Goal: Information Seeking & Learning: Learn about a topic

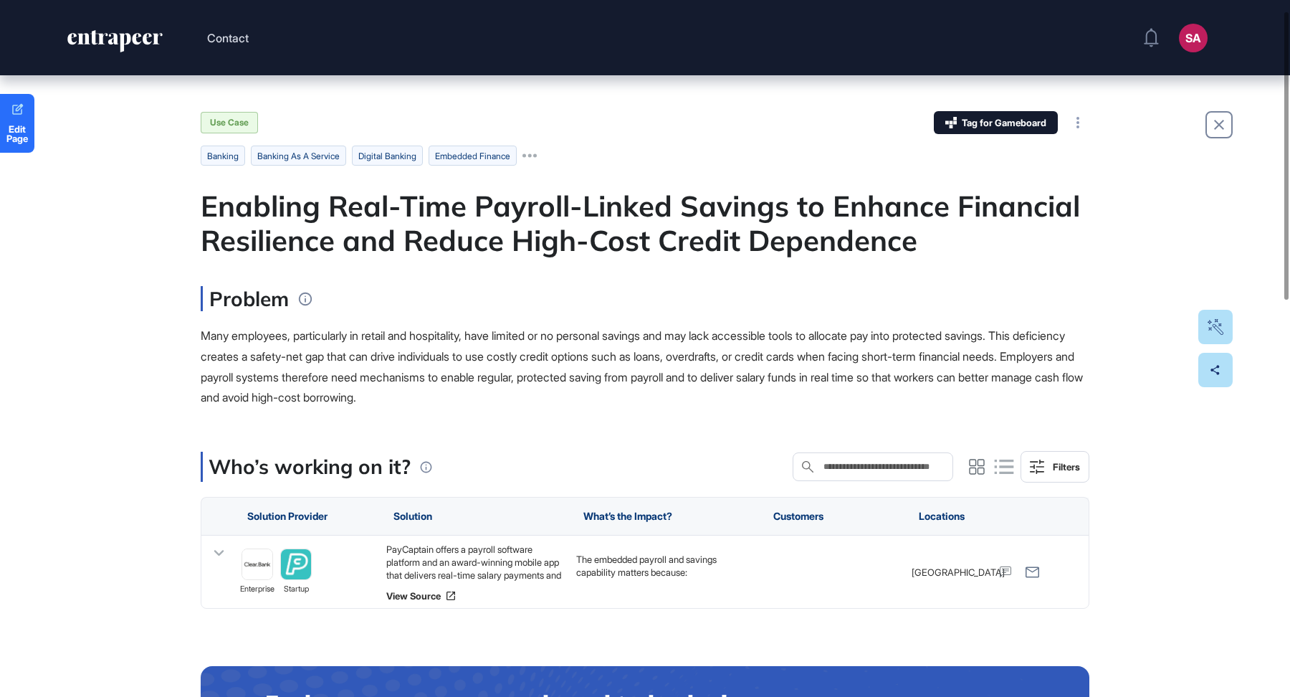
scroll to position [29, 0]
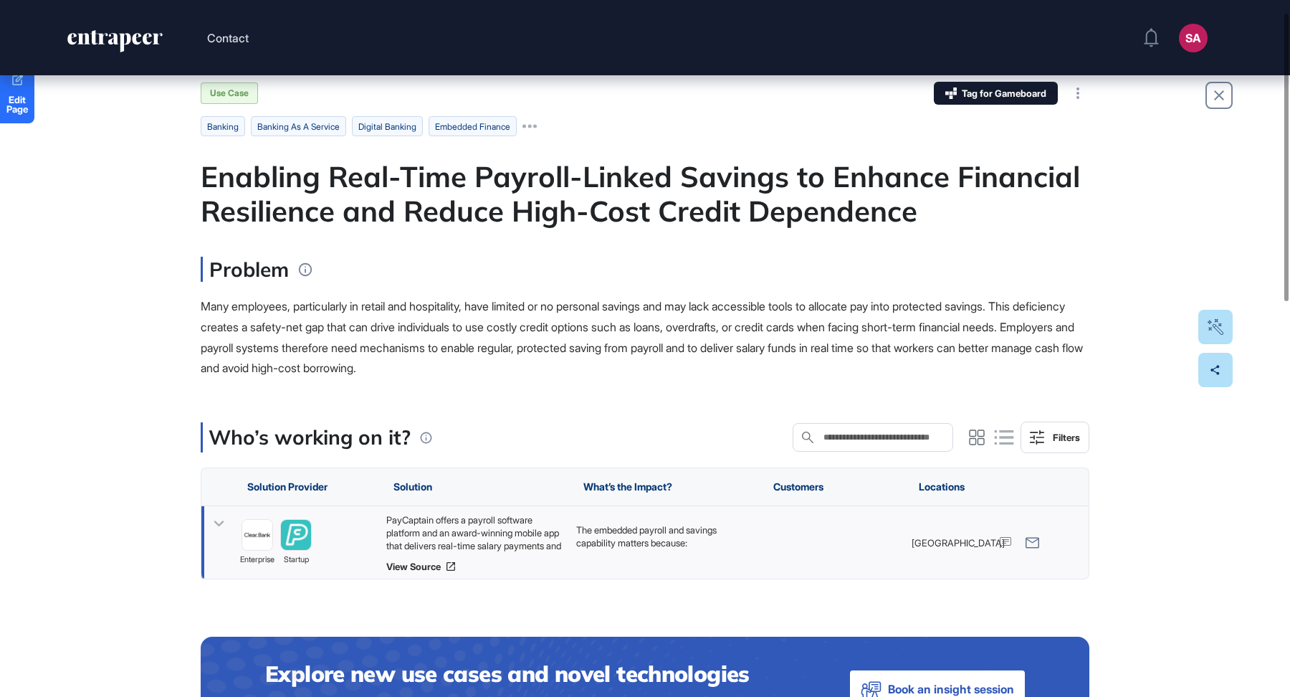
click at [486, 521] on div "PayCaptain offers a payroll software platform and an award-winning mobile app t…" at bounding box center [474, 532] width 176 height 39
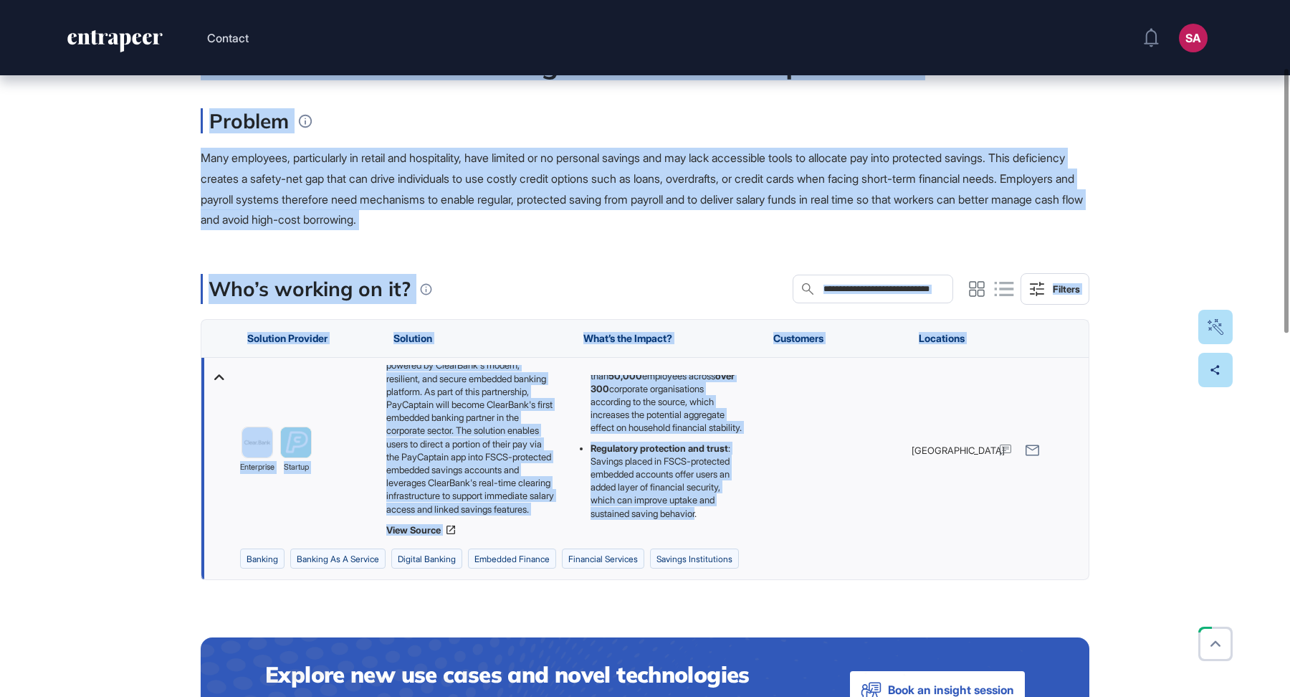
scroll to position [285, 0]
drag, startPoint x: 179, startPoint y: 168, endPoint x: 723, endPoint y: 510, distance: 643.3
copy main "Enabling Real-Time Payroll-Linked Savings to Enhance Financial Resilience and R…"
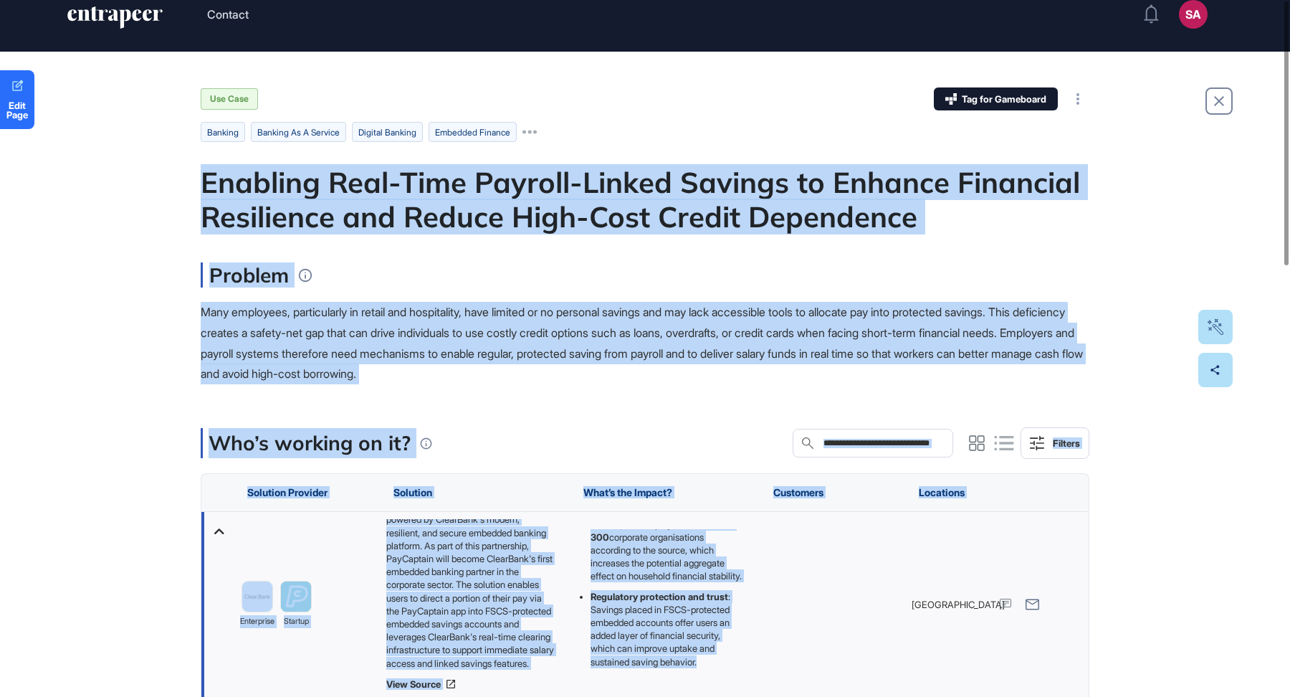
scroll to position [0, 0]
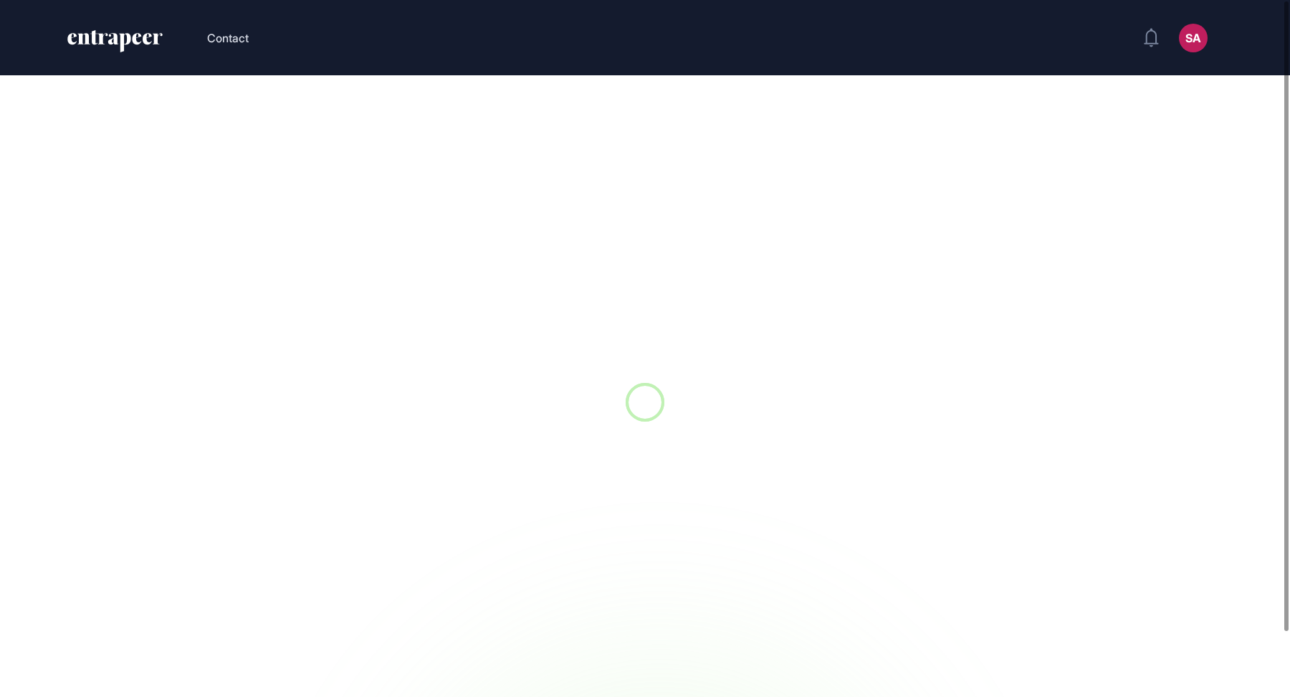
scroll to position [1, 1]
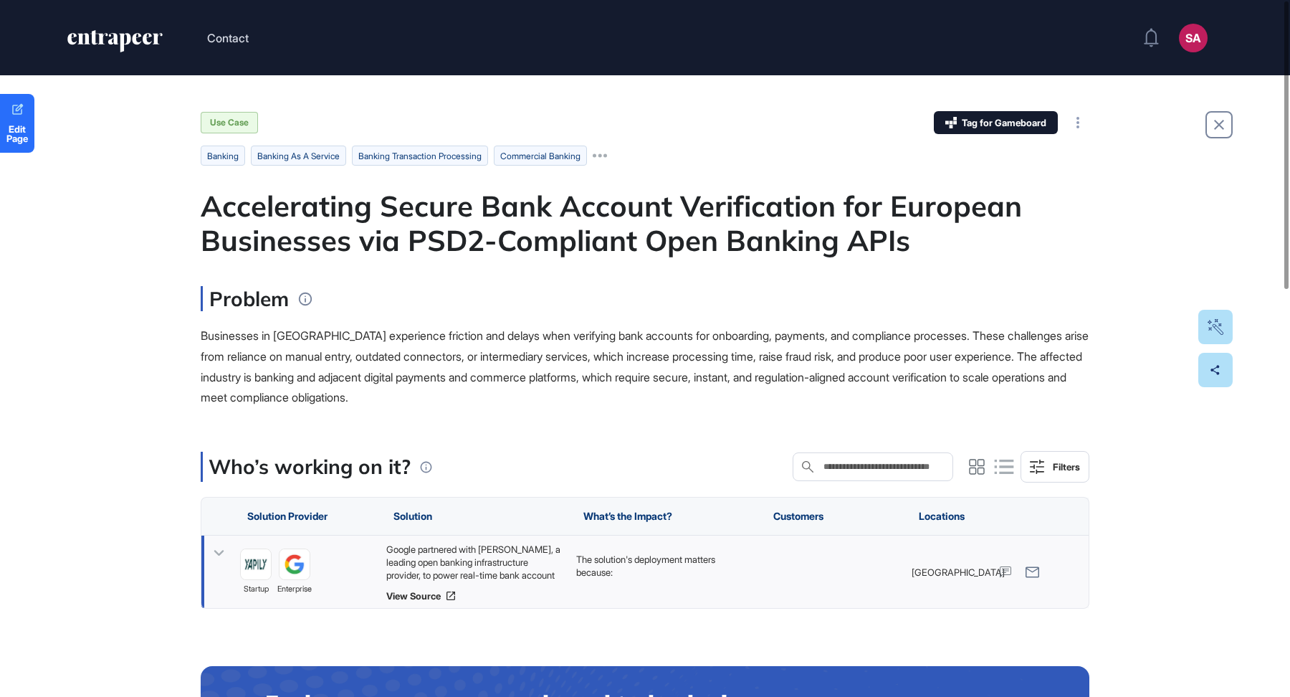
click at [491, 564] on div "Google partnered with Yapily, a leading open banking infrastructure provider, t…" at bounding box center [474, 562] width 176 height 39
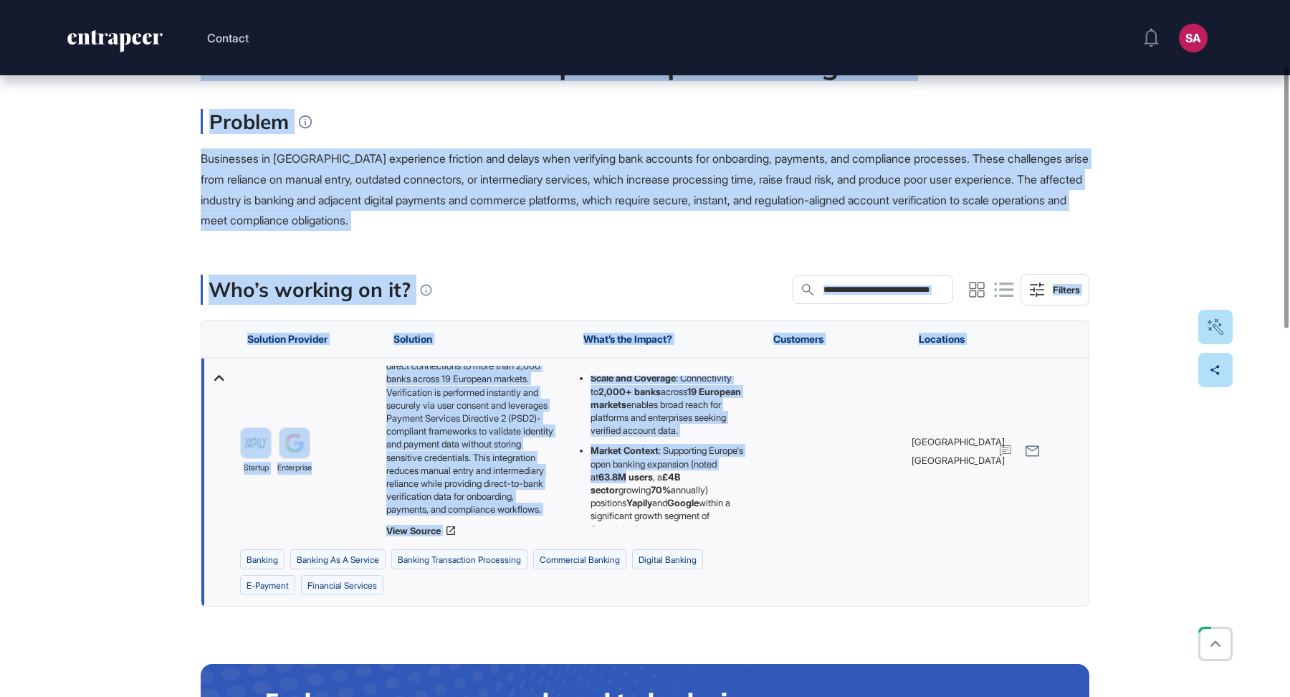
scroll to position [305, 0]
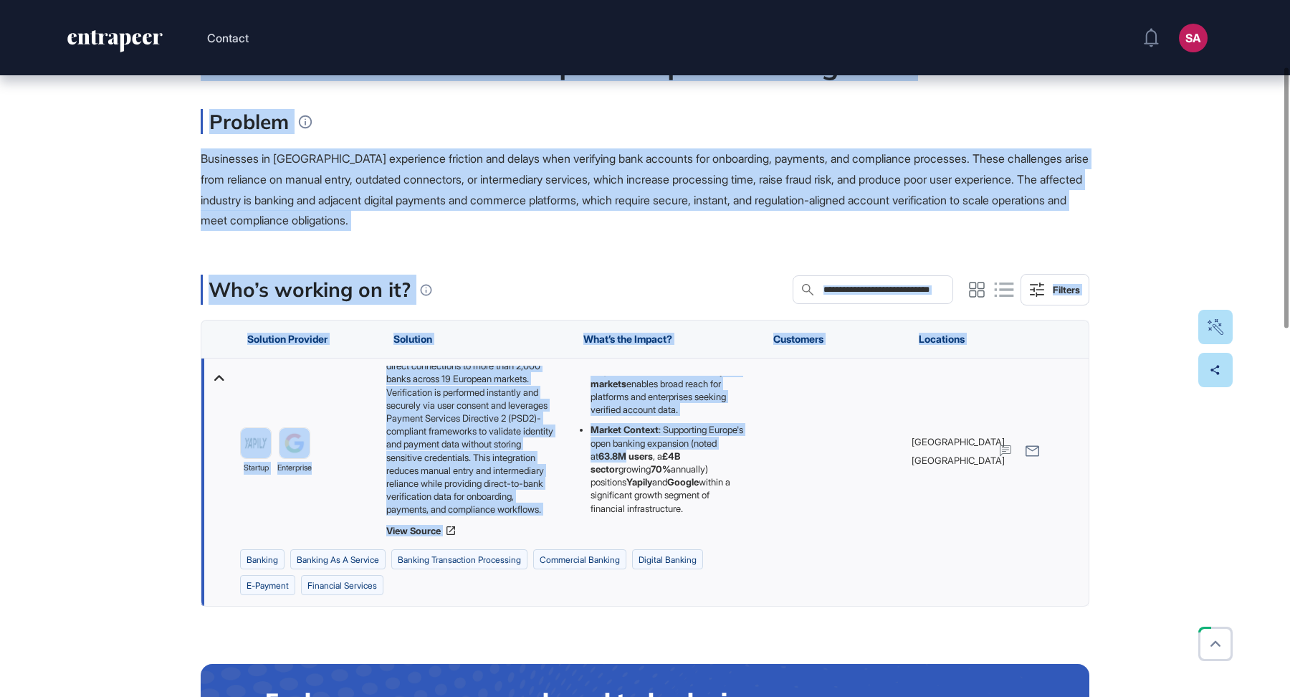
drag, startPoint x: 189, startPoint y: 201, endPoint x: 713, endPoint y: 512, distance: 610.1
copy main "Accelerating Secure Bank Account Verification for European Businesses via PSD2-…"
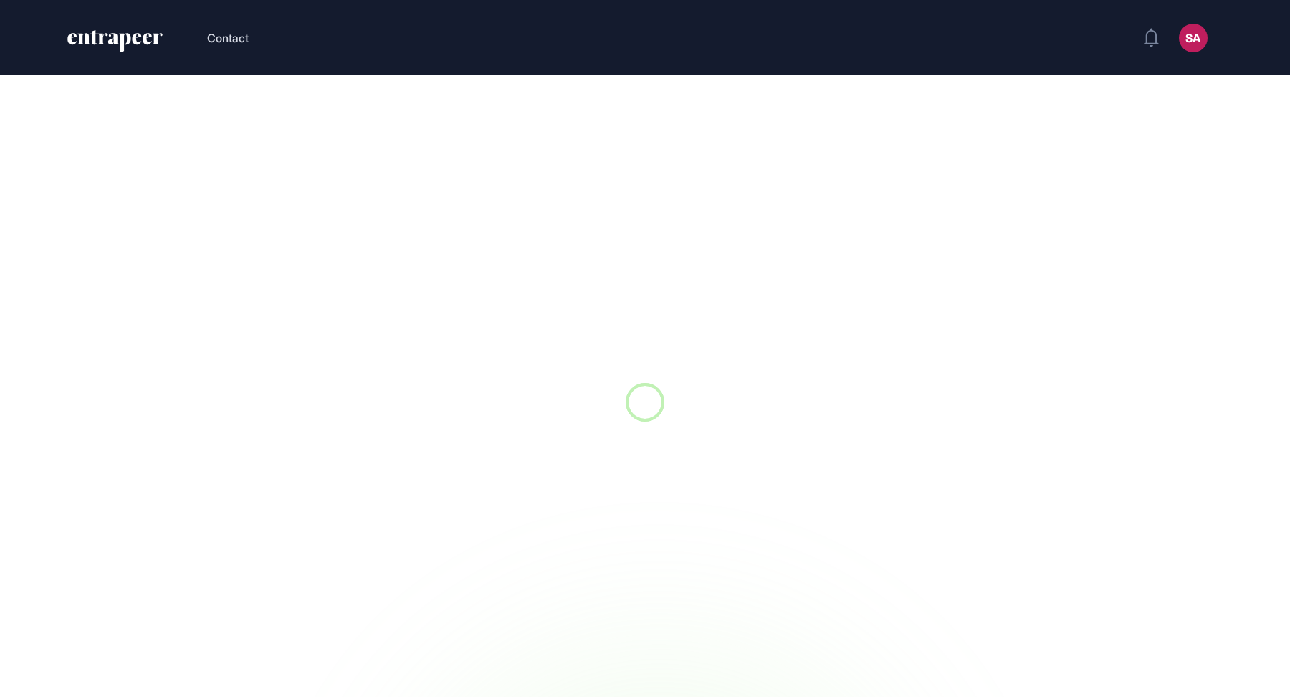
scroll to position [1, 1]
